Goal: Transaction & Acquisition: Purchase product/service

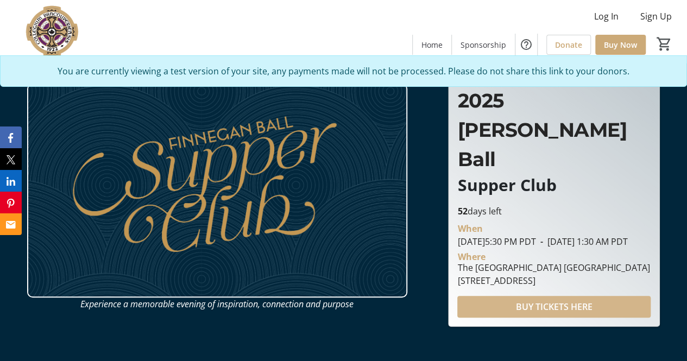
click at [542, 300] on span "BUY TICKETS HERE" at bounding box center [554, 306] width 77 height 13
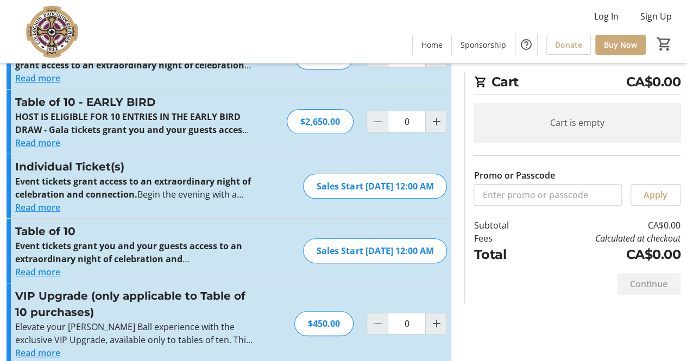
click at [471, 244] on div "Cart CA$0.00 Cart is empty Promo or Passcode Apply Subtotal CA$0.00 Fees Calcul…" at bounding box center [572, 187] width 216 height 231
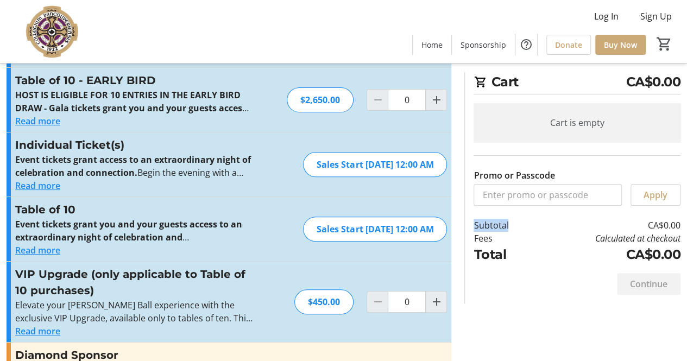
click at [471, 244] on div "Cart CA$0.00 Cart is empty Promo or Passcode Apply Subtotal CA$0.00 Fees Calcul…" at bounding box center [572, 187] width 216 height 231
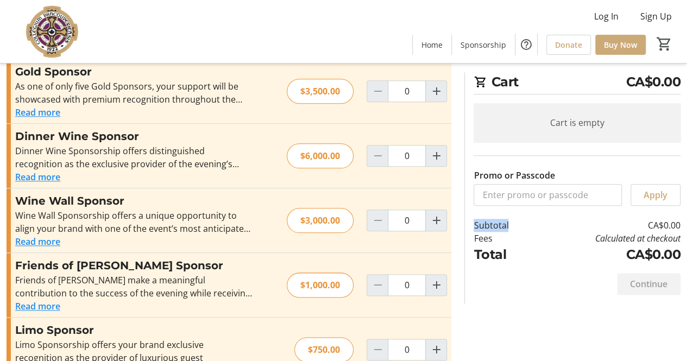
scroll to position [518, 0]
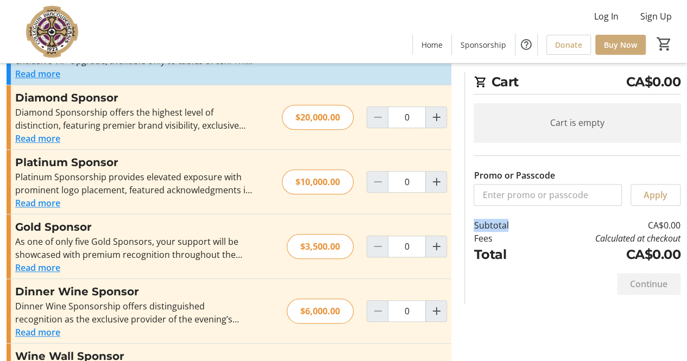
click at [471, 244] on div "Cart CA$0.00 Cart is empty Promo or Passcode Apply Subtotal CA$0.00 Fees Calcul…" at bounding box center [572, 187] width 216 height 231
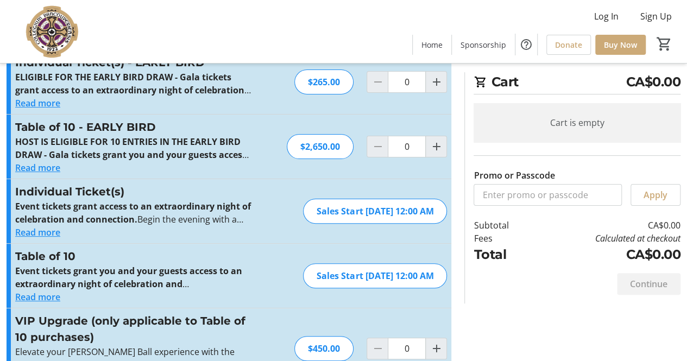
click at [471, 244] on div "Cart CA$0.00 Cart is empty Promo or Passcode Apply Subtotal CA$0.00 Fees Calcul…" at bounding box center [572, 187] width 216 height 231
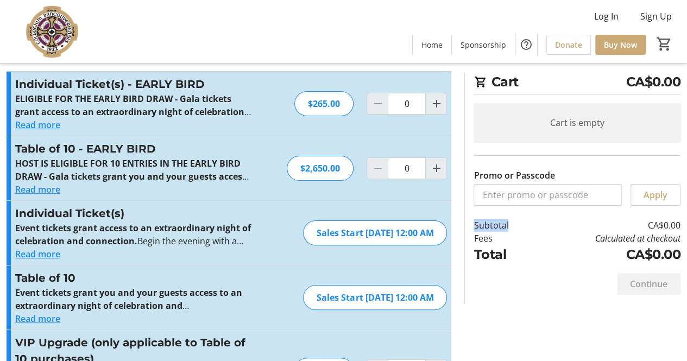
click at [471, 244] on div "Cart CA$0.00 Cart is empty Promo or Passcode Apply Subtotal CA$0.00 Fees Calcul…" at bounding box center [572, 187] width 216 height 231
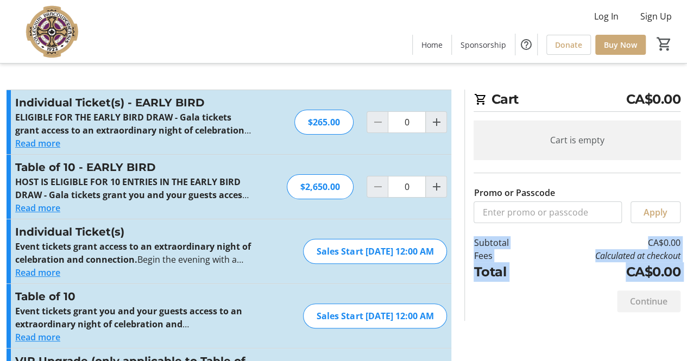
click at [471, 244] on div "Cart CA$0.00 Cart is empty Promo or Passcode Apply Subtotal CA$0.00 Fees Calcul…" at bounding box center [572, 205] width 216 height 231
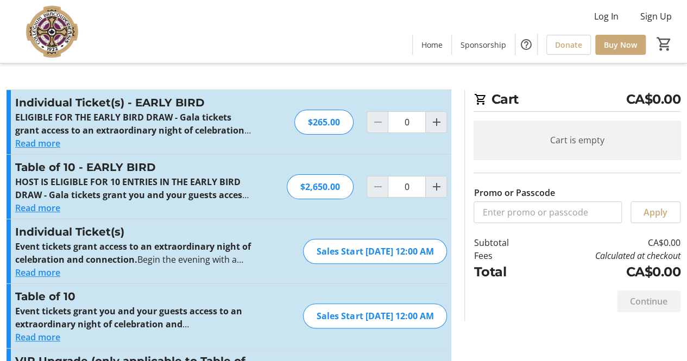
click at [427, 139] on div "Individual Ticket(s) - EARLY BIRD ELIGIBLE FOR THE EARLY BIRD DRAW - Gala ticke…" at bounding box center [229, 122] width 445 height 64
click at [435, 127] on mat-icon "Increment by one" at bounding box center [436, 122] width 13 height 13
type input "1"
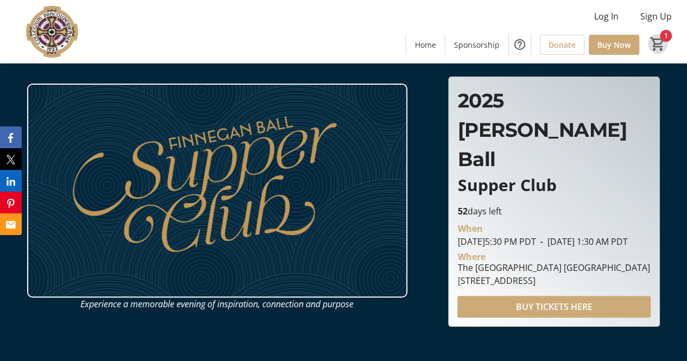
click at [666, 42] on span "Cart" at bounding box center [658, 44] width 20 height 20
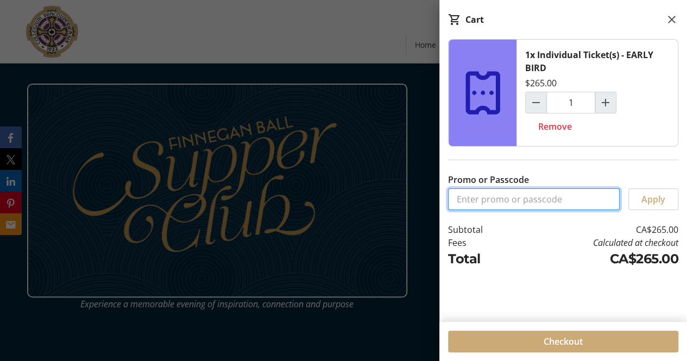
click at [492, 200] on input "Promo or Passcode" at bounding box center [534, 199] width 172 height 22
type input "iloveVC25"
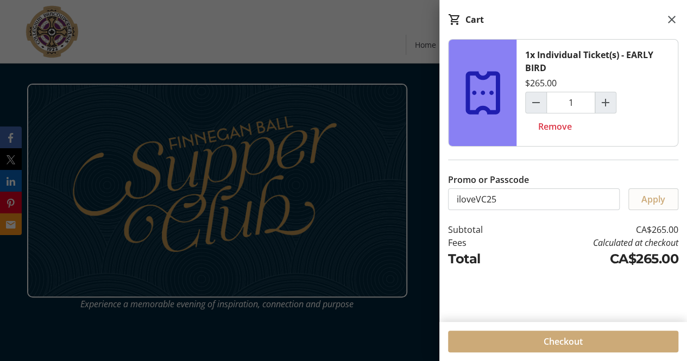
click at [659, 195] on span "Apply" at bounding box center [653, 199] width 24 height 13
click at [670, 20] on mat-icon at bounding box center [671, 19] width 13 height 13
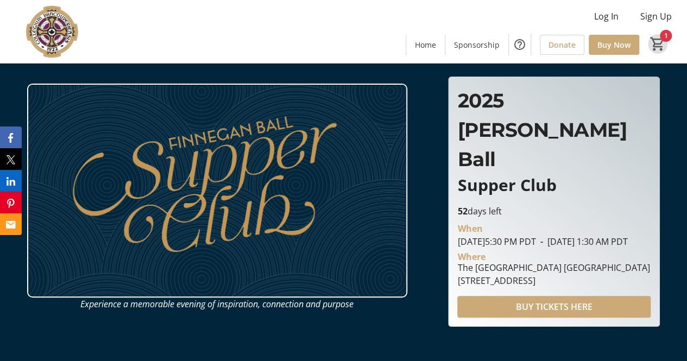
click at [660, 39] on mat-icon "1" at bounding box center [658, 44] width 16 height 16
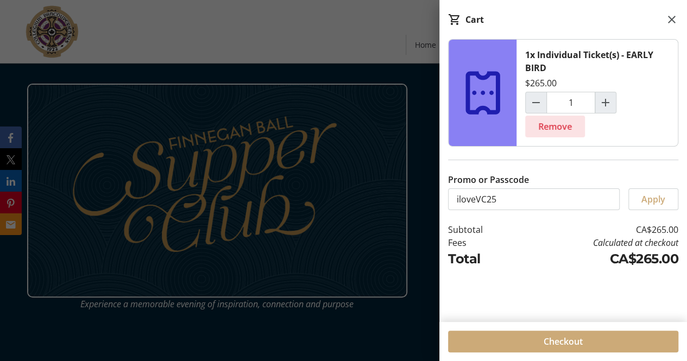
click at [569, 127] on span "Remove" at bounding box center [555, 126] width 34 height 13
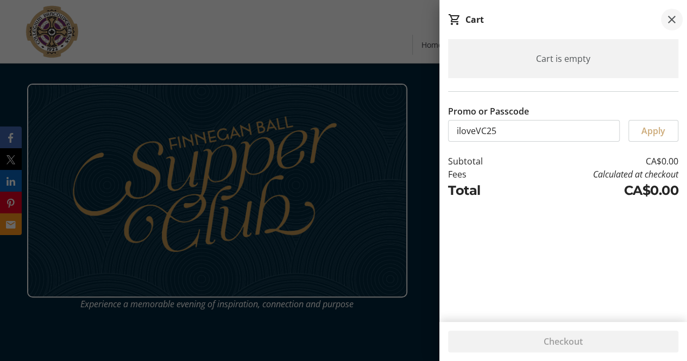
click at [671, 23] on mat-icon at bounding box center [671, 19] width 13 height 13
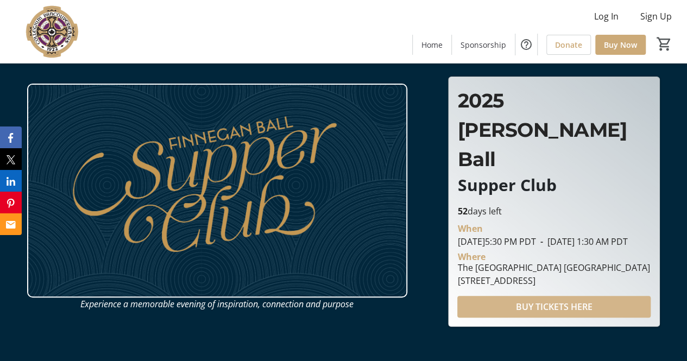
click at [511, 294] on span at bounding box center [553, 307] width 193 height 26
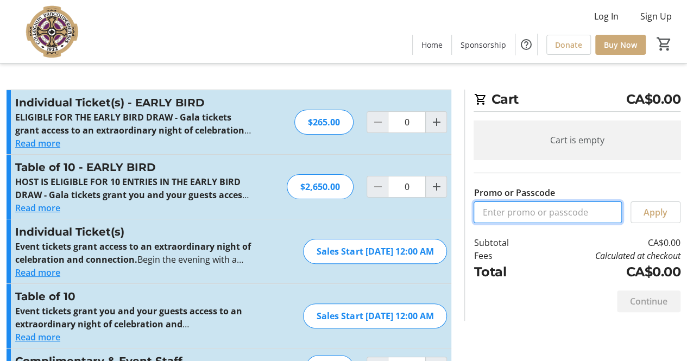
click at [525, 215] on input "Promo or Passcode" at bounding box center [548, 213] width 148 height 22
type input "iloveVC25"
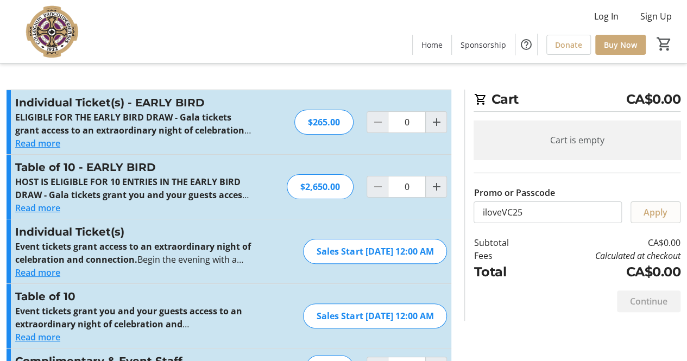
click at [650, 212] on span "Apply" at bounding box center [656, 212] width 24 height 13
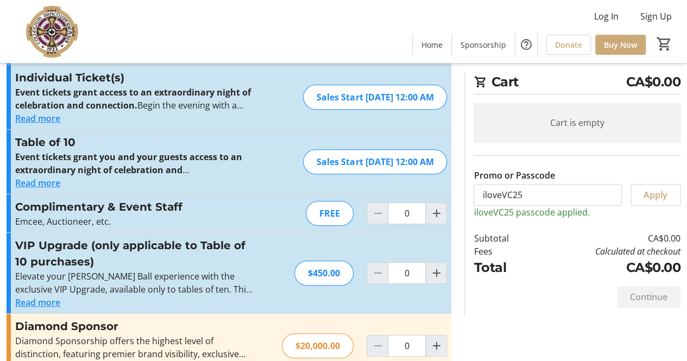
scroll to position [156, 0]
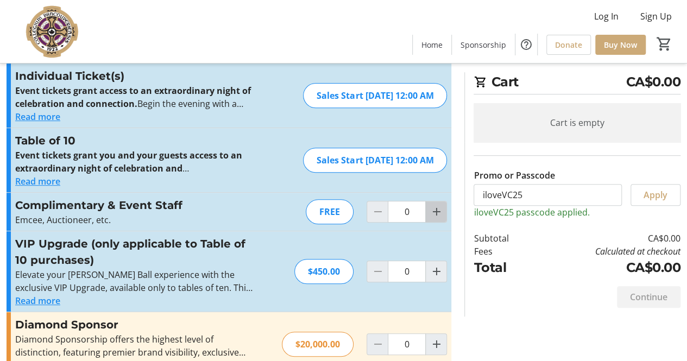
click at [433, 205] on mat-icon "Increment by one" at bounding box center [436, 211] width 13 height 13
type input "1"
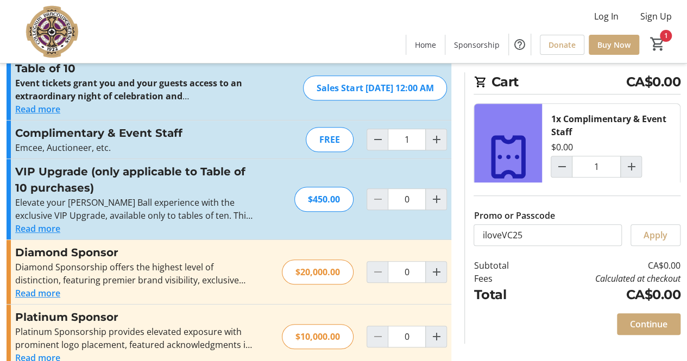
scroll to position [238, 0]
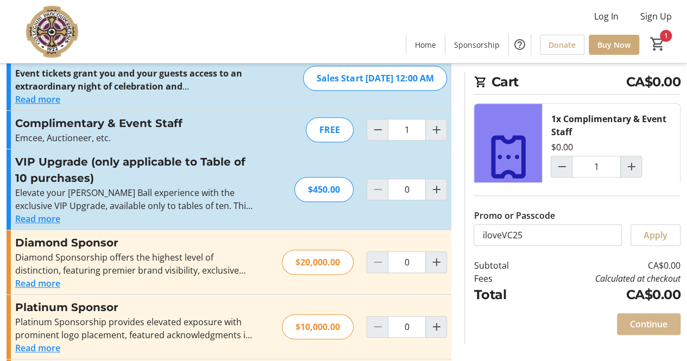
click at [636, 328] on span "Continue" at bounding box center [648, 324] width 37 height 13
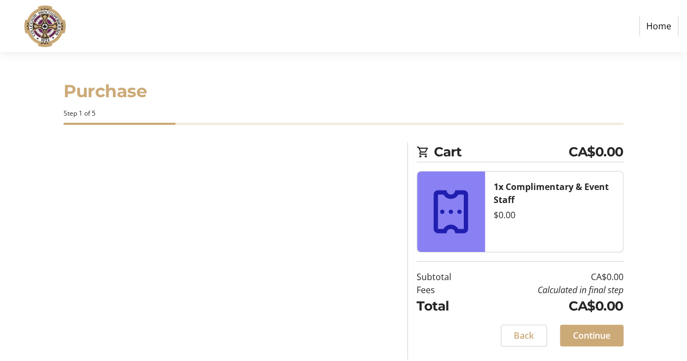
select select
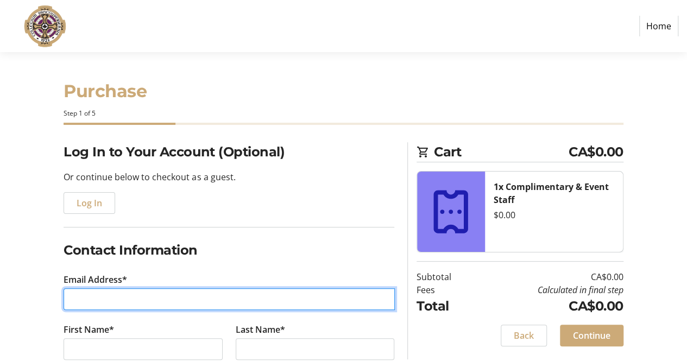
click at [197, 294] on input "Email Address*" at bounding box center [229, 299] width 331 height 22
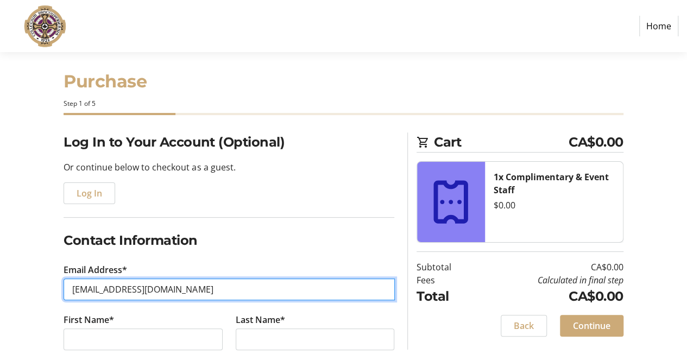
type input "dosenfam@gmail.com"
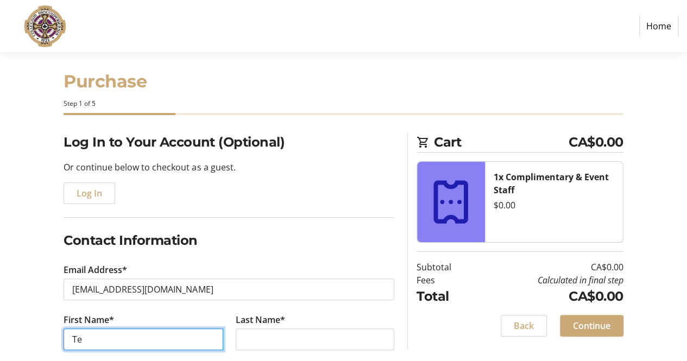
type input "T"
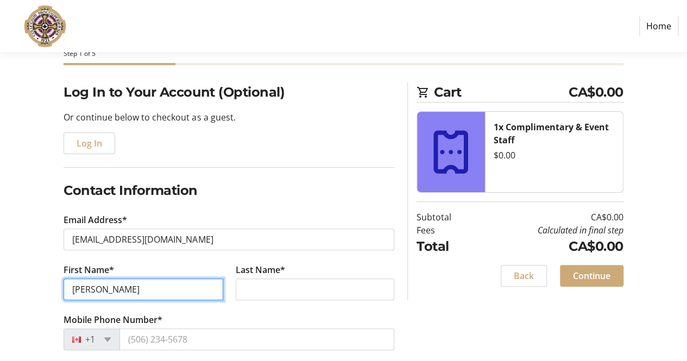
type input "Krista"
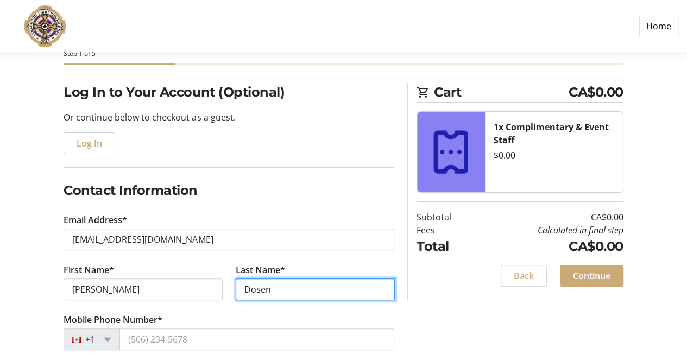
type input "Dosen"
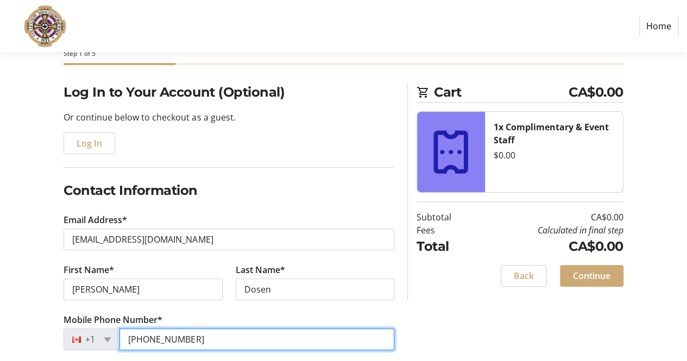
type input "(604) 868-5386"
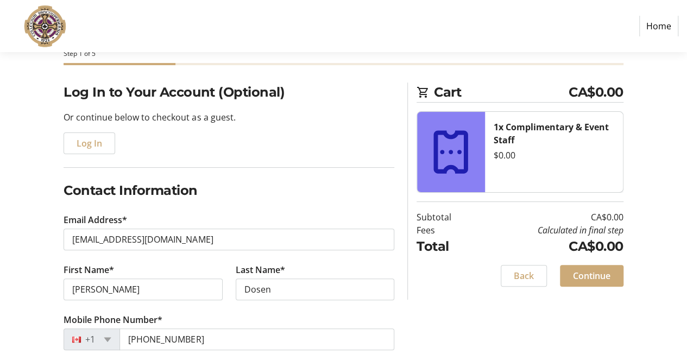
scroll to position [267, 0]
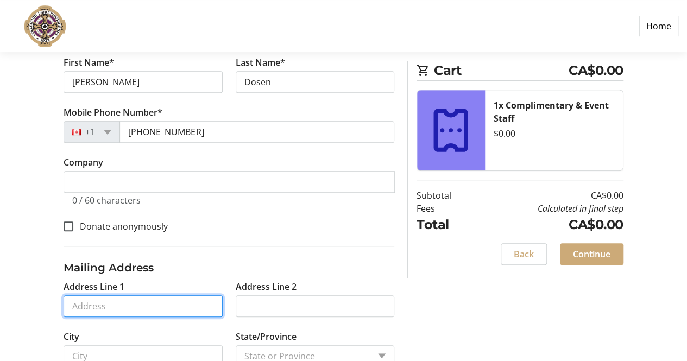
click at [134, 306] on input "Address Line 1" at bounding box center [143, 306] width 159 height 22
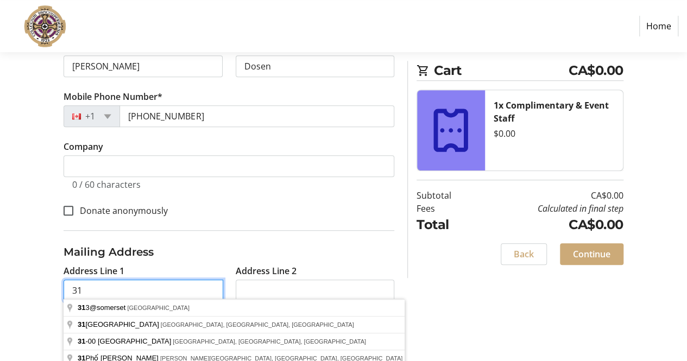
type input "3"
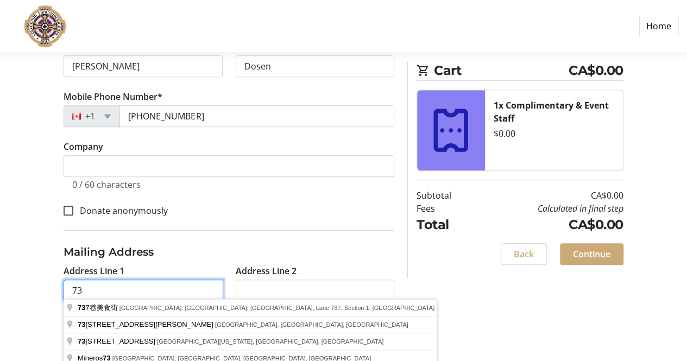
type input "731 17th Ave W"
type input "Vancouver"
type input "V5Z 1V1"
select select "CA"
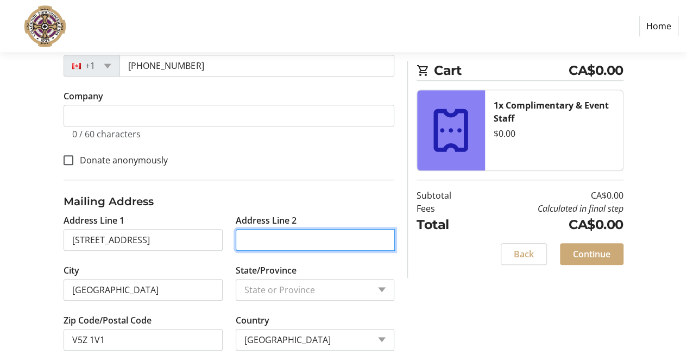
scroll to position [346, 0]
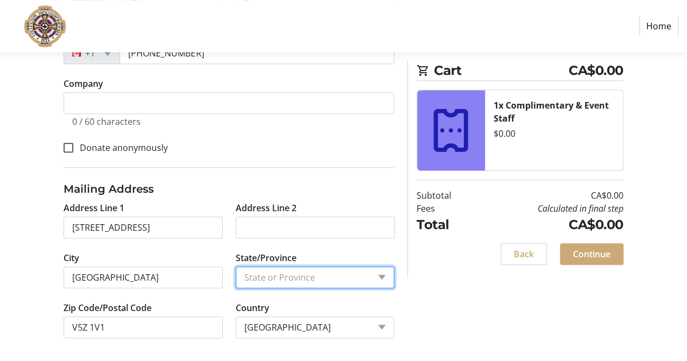
click at [306, 275] on select "State or Province State or Province Alberta British Columbia Manitoba New Bruns…" at bounding box center [315, 278] width 159 height 22
select select "BC"
click at [236, 267] on select "State or Province State or Province Alberta British Columbia Manitoba New Bruns…" at bounding box center [315, 278] width 159 height 22
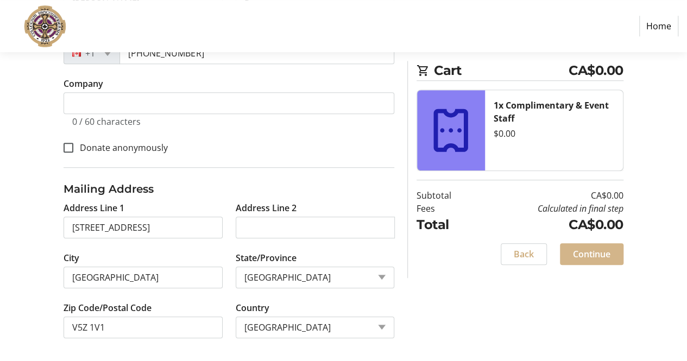
click at [607, 251] on span "Continue" at bounding box center [591, 254] width 37 height 13
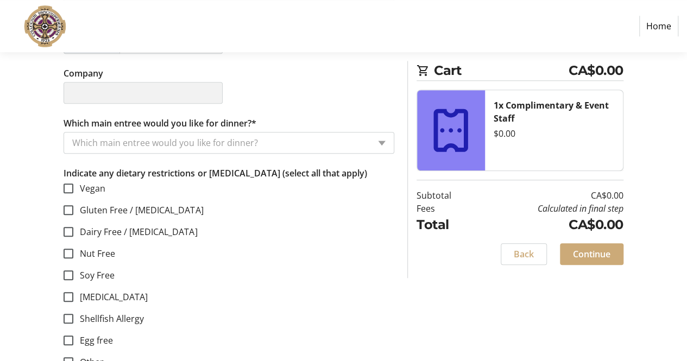
scroll to position [407, 0]
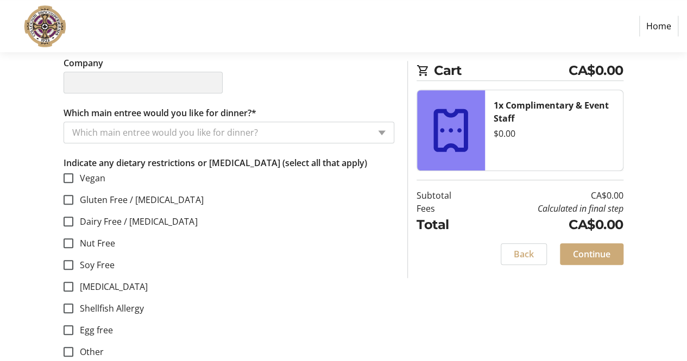
click at [328, 112] on tr-form-field "Which main entree would you like for dinner?* Which main entree would you like …" at bounding box center [229, 124] width 331 height 37
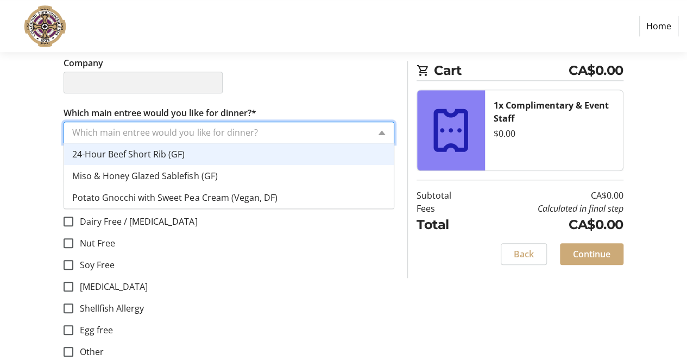
click at [326, 136] on input "Which main entree would you like for dinner?*" at bounding box center [220, 132] width 297 height 13
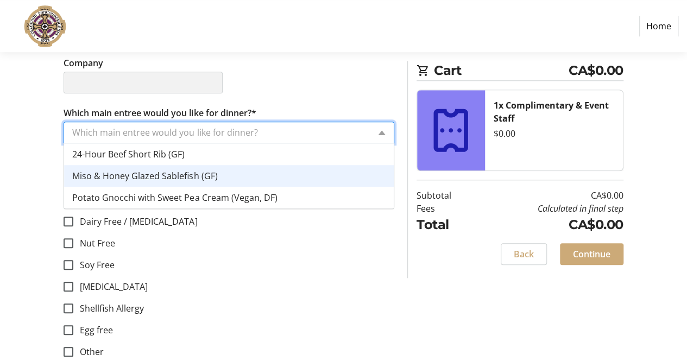
click at [285, 177] on div "Miso & Honey Glazed Sablefish (GF)" at bounding box center [229, 176] width 330 height 22
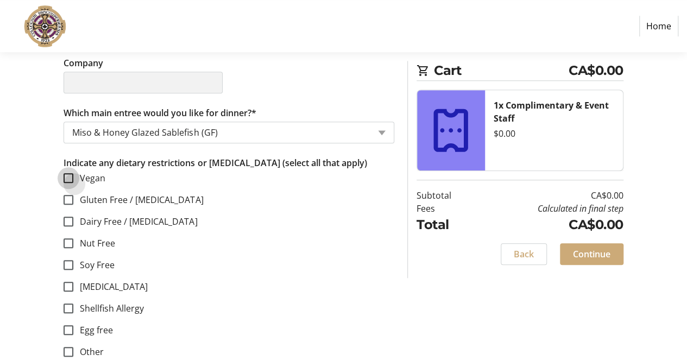
click at [69, 179] on input "Vegan" at bounding box center [69, 178] width 10 height 10
checkbox input "true"
click at [69, 197] on input "Gluten Free / Celiac" at bounding box center [69, 200] width 10 height 10
checkbox input "true"
click at [69, 217] on input "Dairy Free / Lactose Intolerance" at bounding box center [69, 222] width 10 height 10
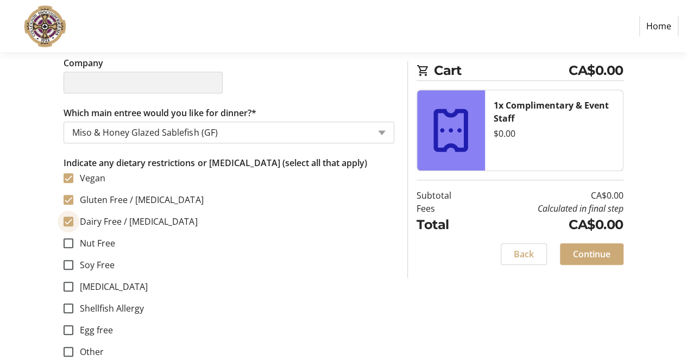
checkbox input "true"
click at [64, 241] on input "Nut Free" at bounding box center [69, 243] width 10 height 10
checkbox input "true"
click at [65, 267] on input "Soy Free" at bounding box center [69, 265] width 10 height 10
checkbox input "true"
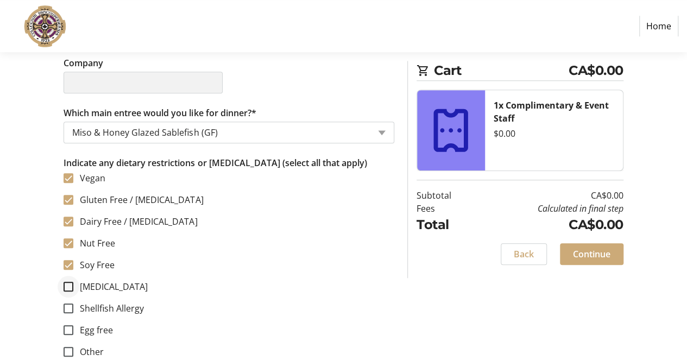
click at [65, 291] on div at bounding box center [68, 287] width 26 height 26
checkbox input "true"
click at [66, 309] on input "Shellfish Allergy" at bounding box center [69, 309] width 10 height 10
checkbox input "true"
click at [66, 326] on input "Egg free" at bounding box center [69, 330] width 10 height 10
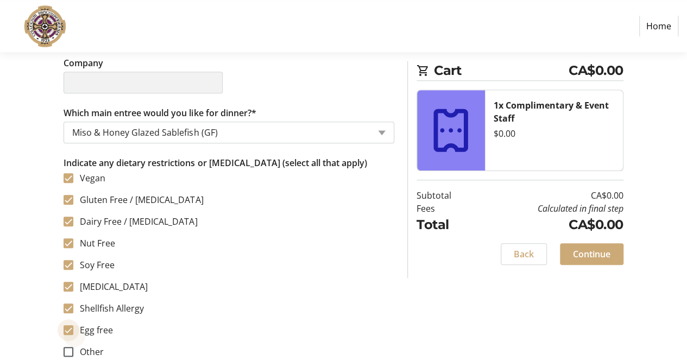
checkbox input "true"
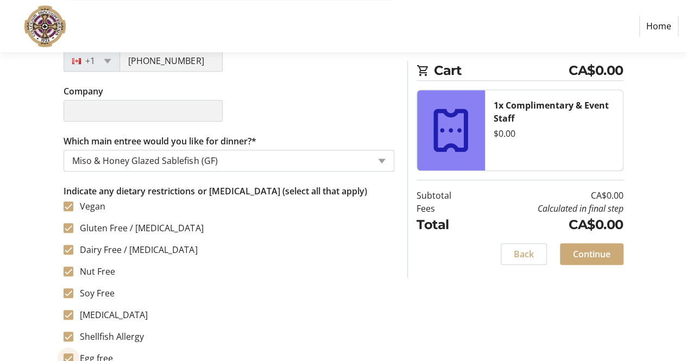
scroll to position [416, 0]
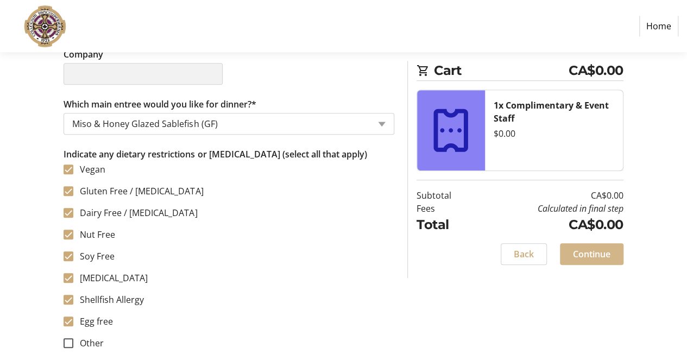
click at [587, 252] on span "Continue" at bounding box center [591, 254] width 37 height 13
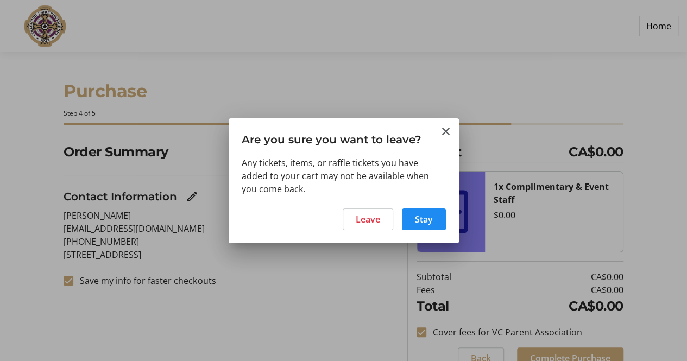
click at [490, 84] on div at bounding box center [343, 180] width 687 height 361
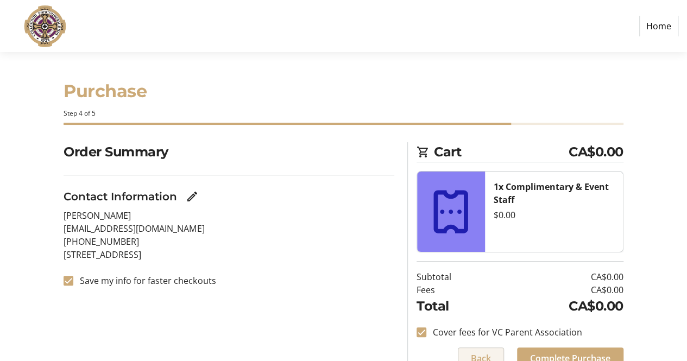
click at [471, 352] on span "Back" at bounding box center [481, 358] width 20 height 13
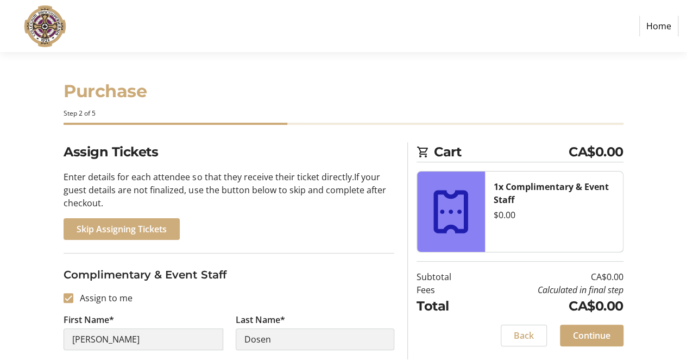
click at [135, 230] on span "Skip Assigning Tickets" at bounding box center [122, 229] width 90 height 13
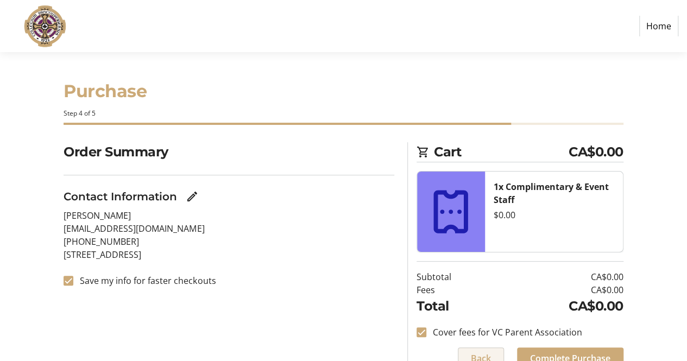
click at [475, 354] on span "Back" at bounding box center [481, 358] width 20 height 13
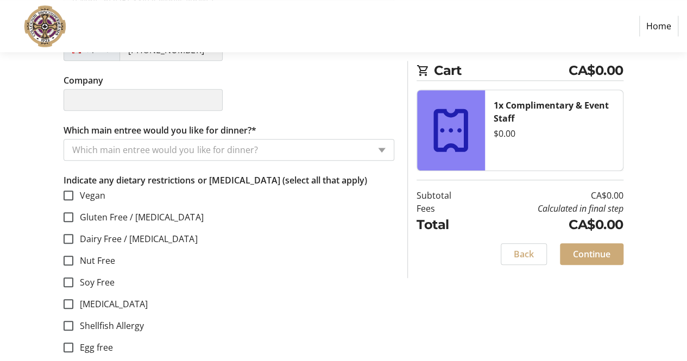
scroll to position [416, 0]
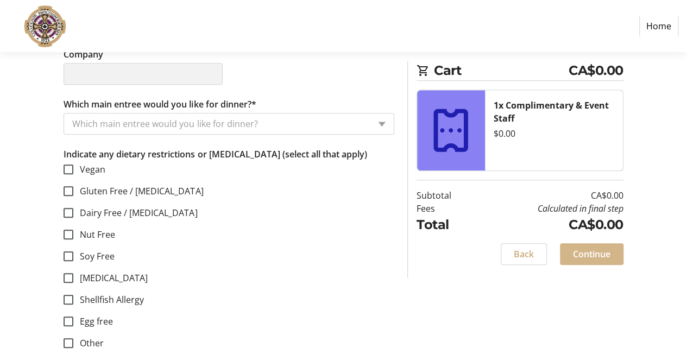
click at [601, 257] on span "Continue" at bounding box center [591, 254] width 37 height 13
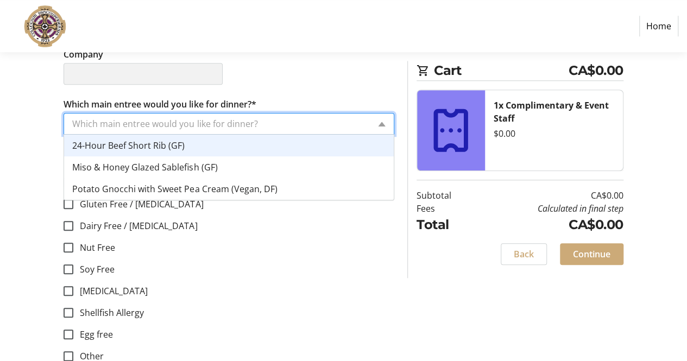
click at [215, 126] on input "Which main entree would you like for dinner?*" at bounding box center [220, 123] width 297 height 13
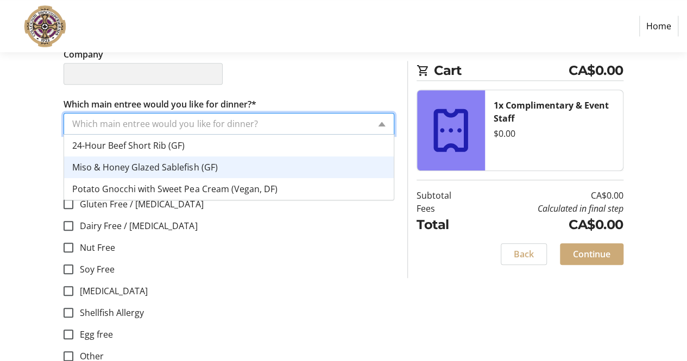
click at [179, 165] on span "Miso & Honey Glazed Sablefish (GF)" at bounding box center [144, 167] width 145 height 12
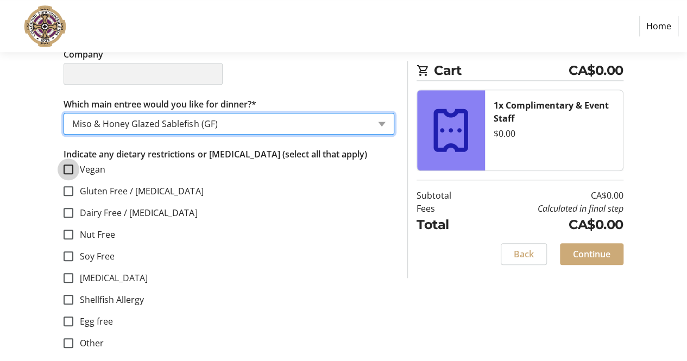
click at [71, 172] on input "Vegan" at bounding box center [69, 170] width 10 height 10
checkbox input "true"
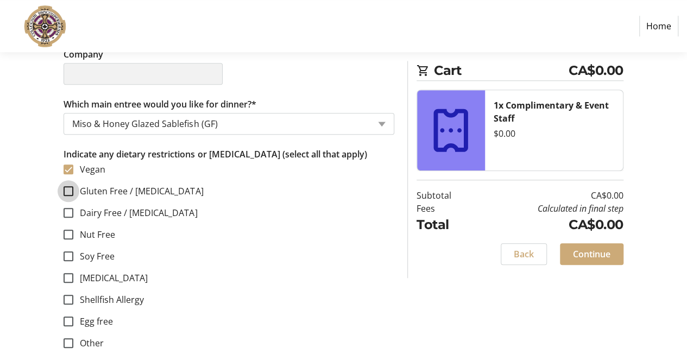
click at [70, 187] on input "Gluten Free / Celiac" at bounding box center [69, 191] width 10 height 10
checkbox input "true"
click at [69, 204] on div at bounding box center [68, 213] width 26 height 26
checkbox input "true"
click at [63, 230] on div at bounding box center [68, 235] width 26 height 26
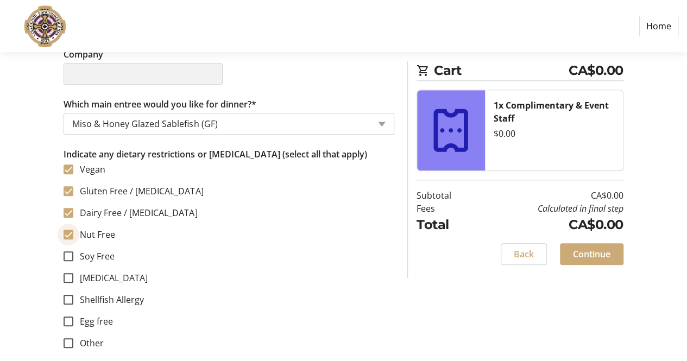
checkbox input "true"
click at [63, 250] on div at bounding box center [68, 256] width 26 height 26
checkbox input "true"
click at [64, 273] on input "Peanut Allergy" at bounding box center [69, 278] width 10 height 10
checkbox input "true"
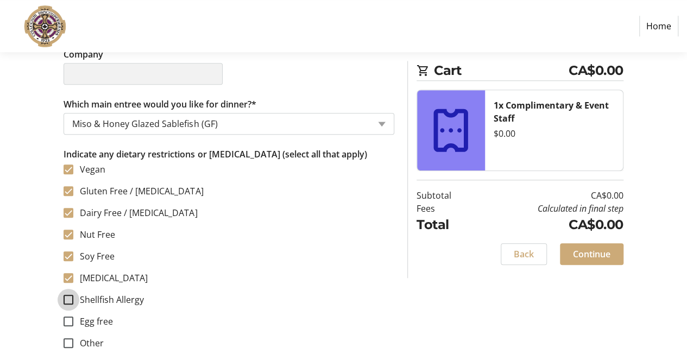
click at [66, 297] on input "Shellfish Allergy" at bounding box center [69, 300] width 10 height 10
checkbox input "true"
click at [68, 318] on input "Egg free" at bounding box center [69, 322] width 10 height 10
checkbox input "true"
click at [67, 335] on div at bounding box center [68, 343] width 26 height 26
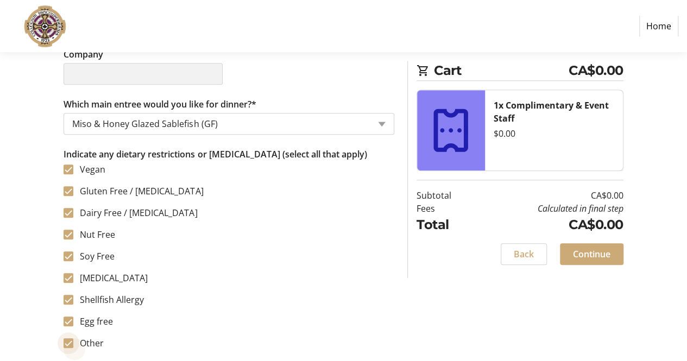
checkbox input "true"
click at [589, 243] on span at bounding box center [592, 254] width 64 height 26
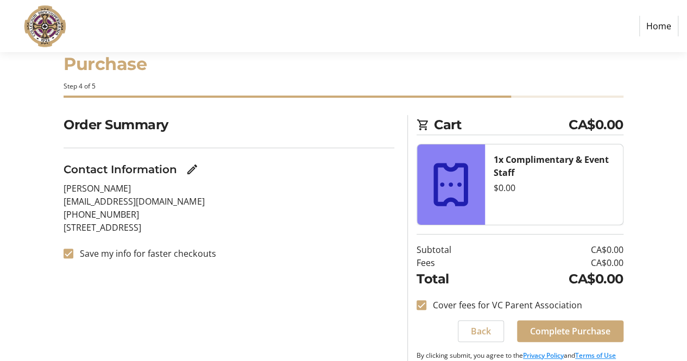
scroll to position [48, 0]
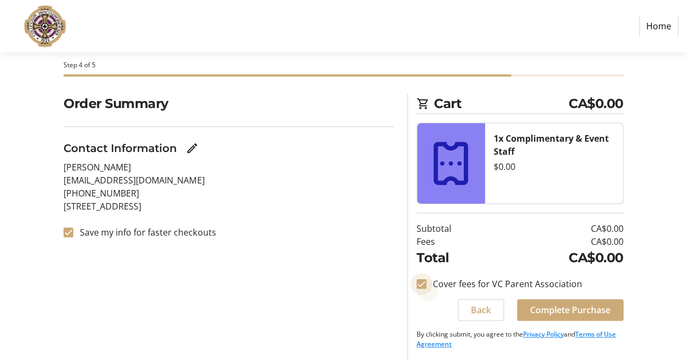
click at [421, 282] on input "Cover fees for VC Parent Association" at bounding box center [422, 284] width 10 height 10
checkbox input "false"
click at [540, 307] on span "Complete Purchase" at bounding box center [570, 310] width 80 height 13
